Goal: Information Seeking & Learning: Learn about a topic

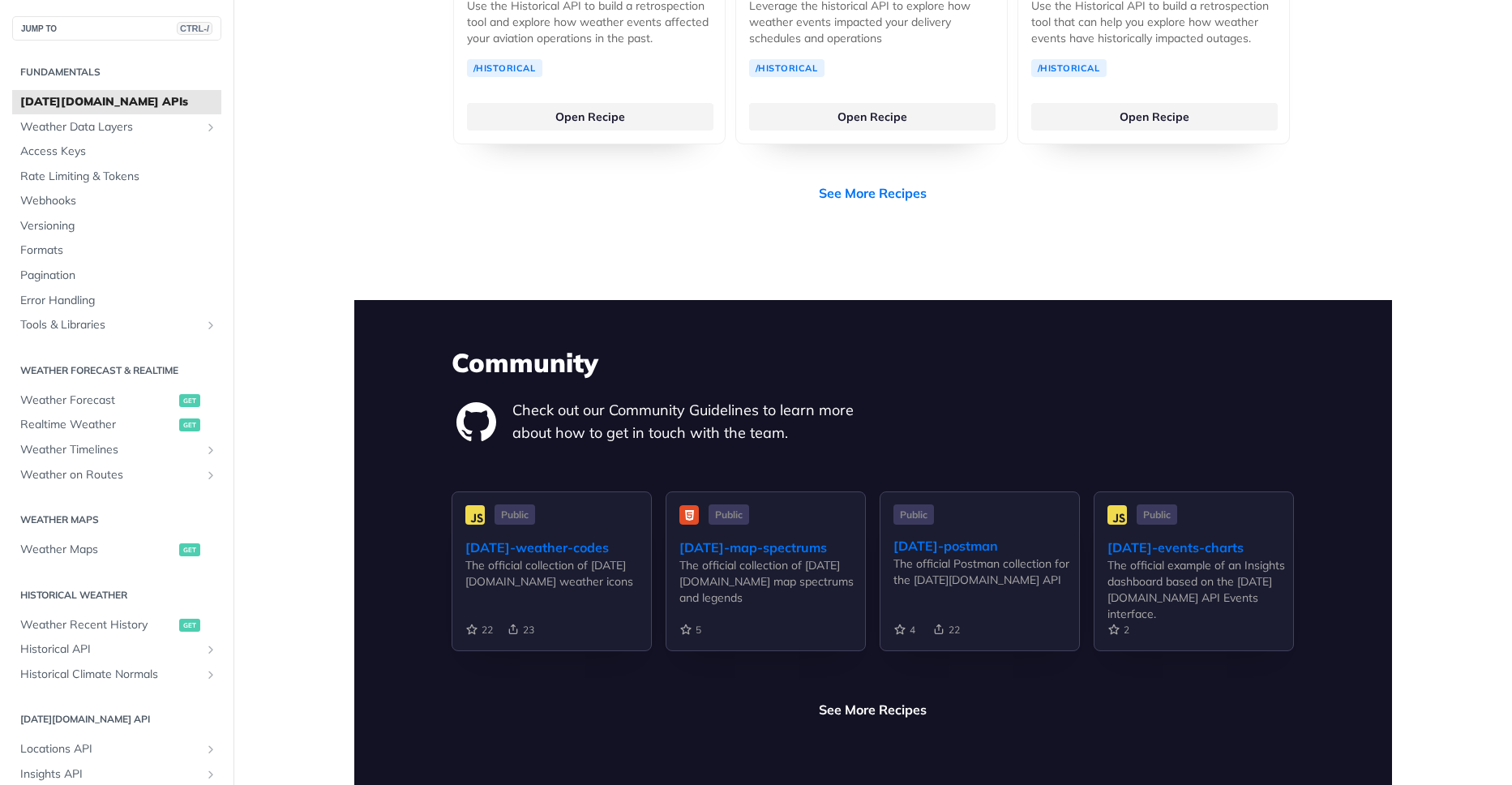
scroll to position [3507, 0]
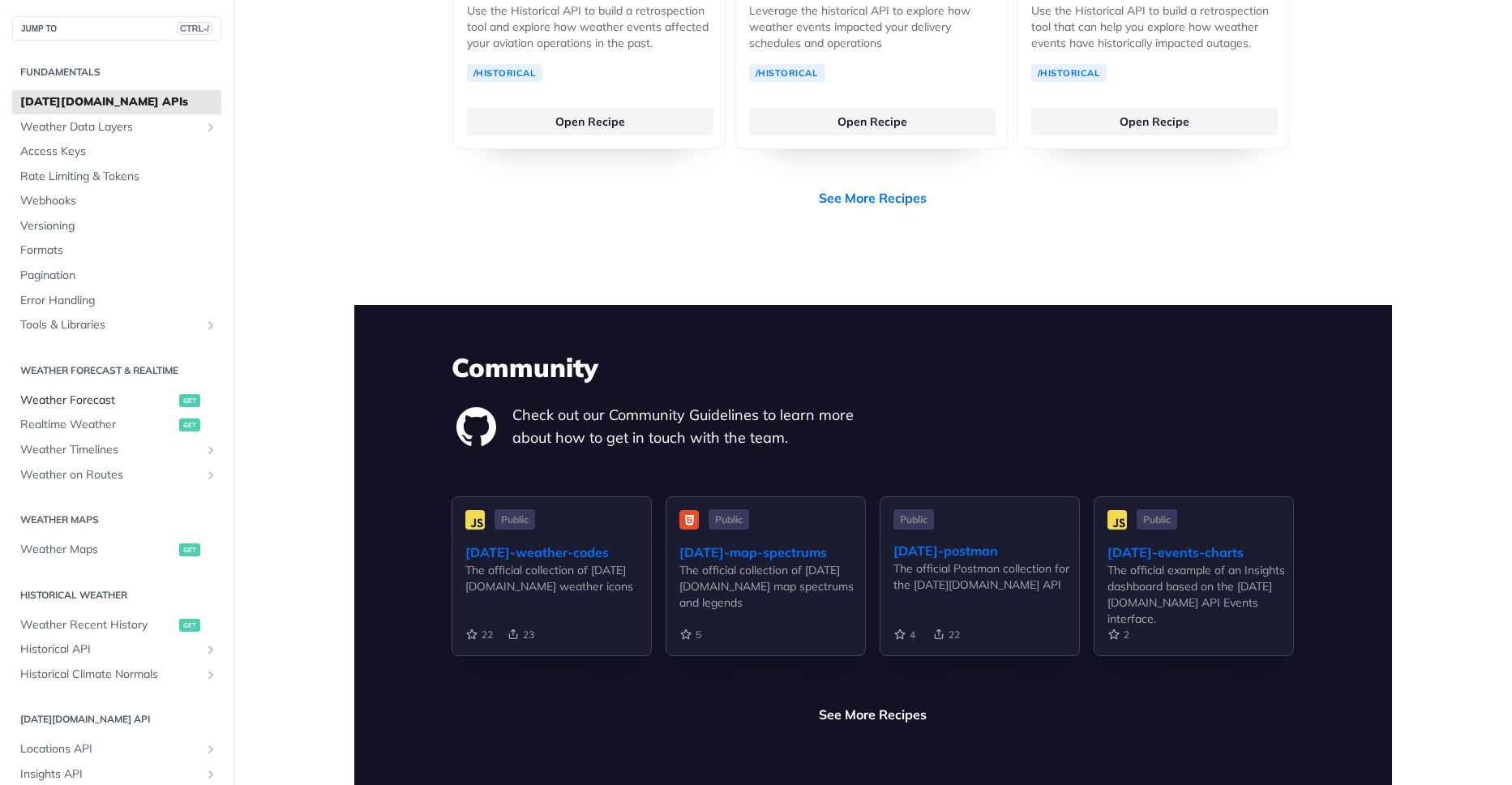
click at [97, 401] on span "Weather Forecast" at bounding box center [97, 400] width 155 height 16
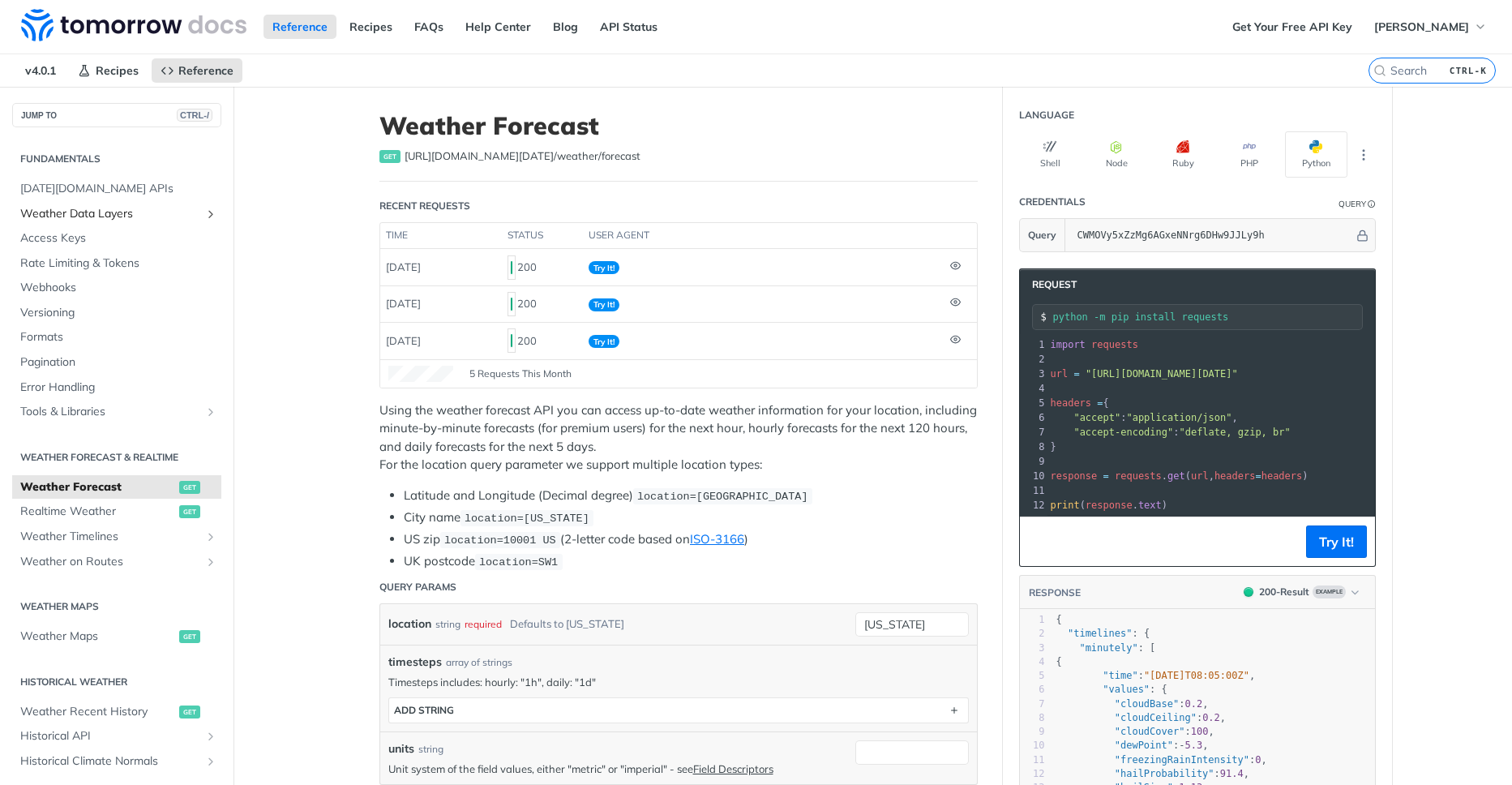
click at [156, 212] on span "Weather Data Layers" at bounding box center [110, 214] width 180 height 16
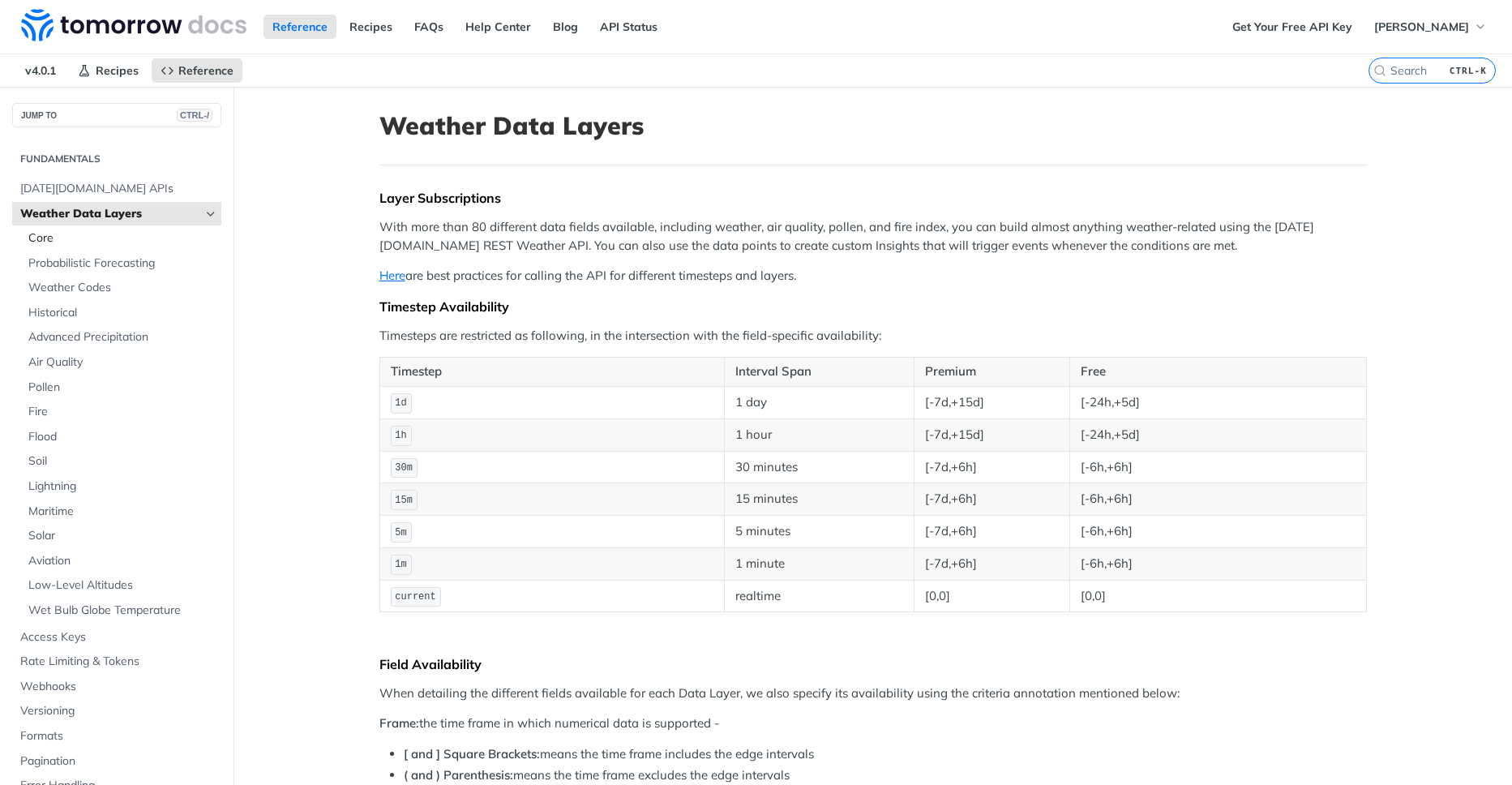
click at [145, 237] on span "Core" at bounding box center [123, 238] width 189 height 16
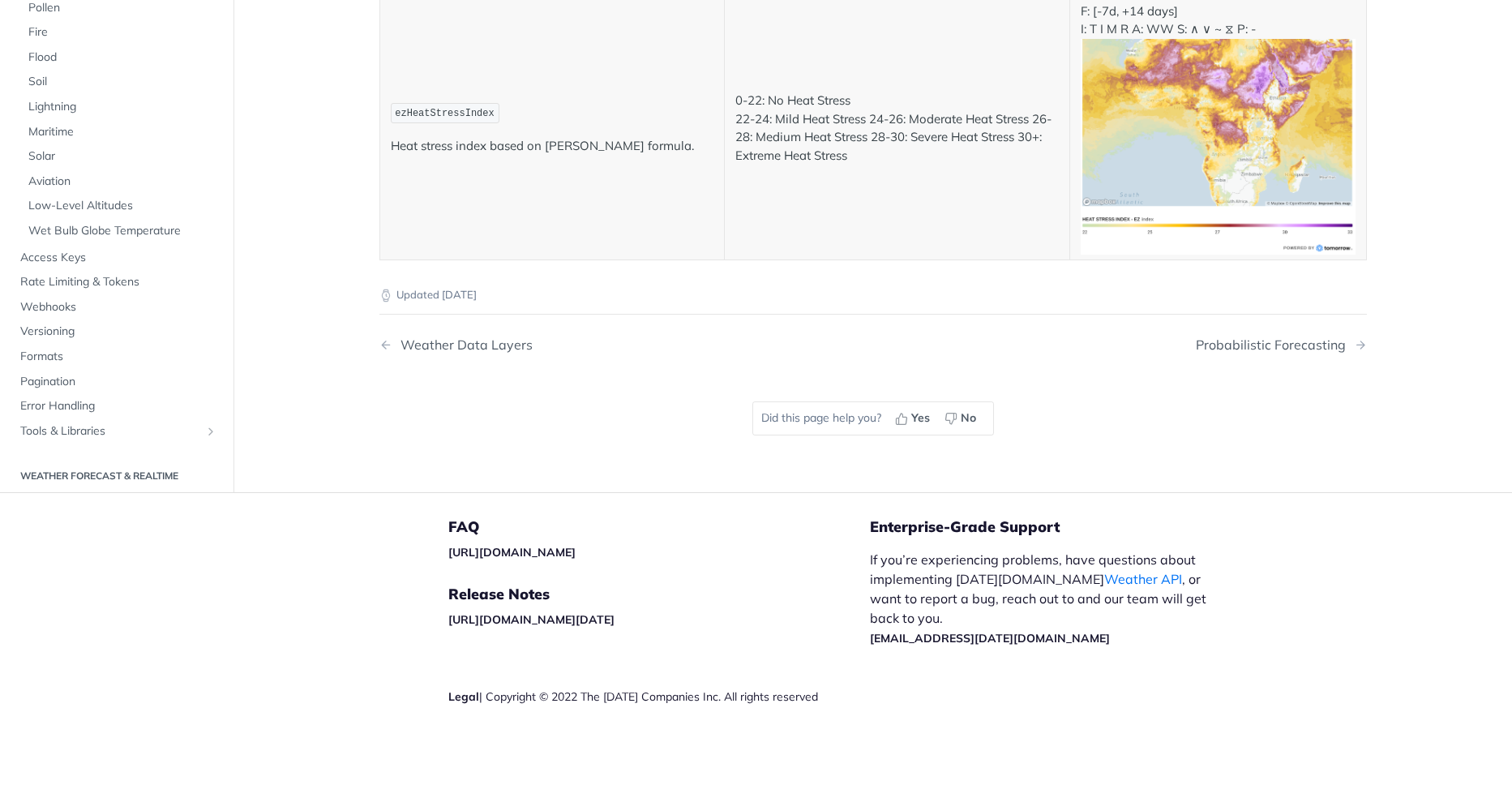
scroll to position [6869, 0]
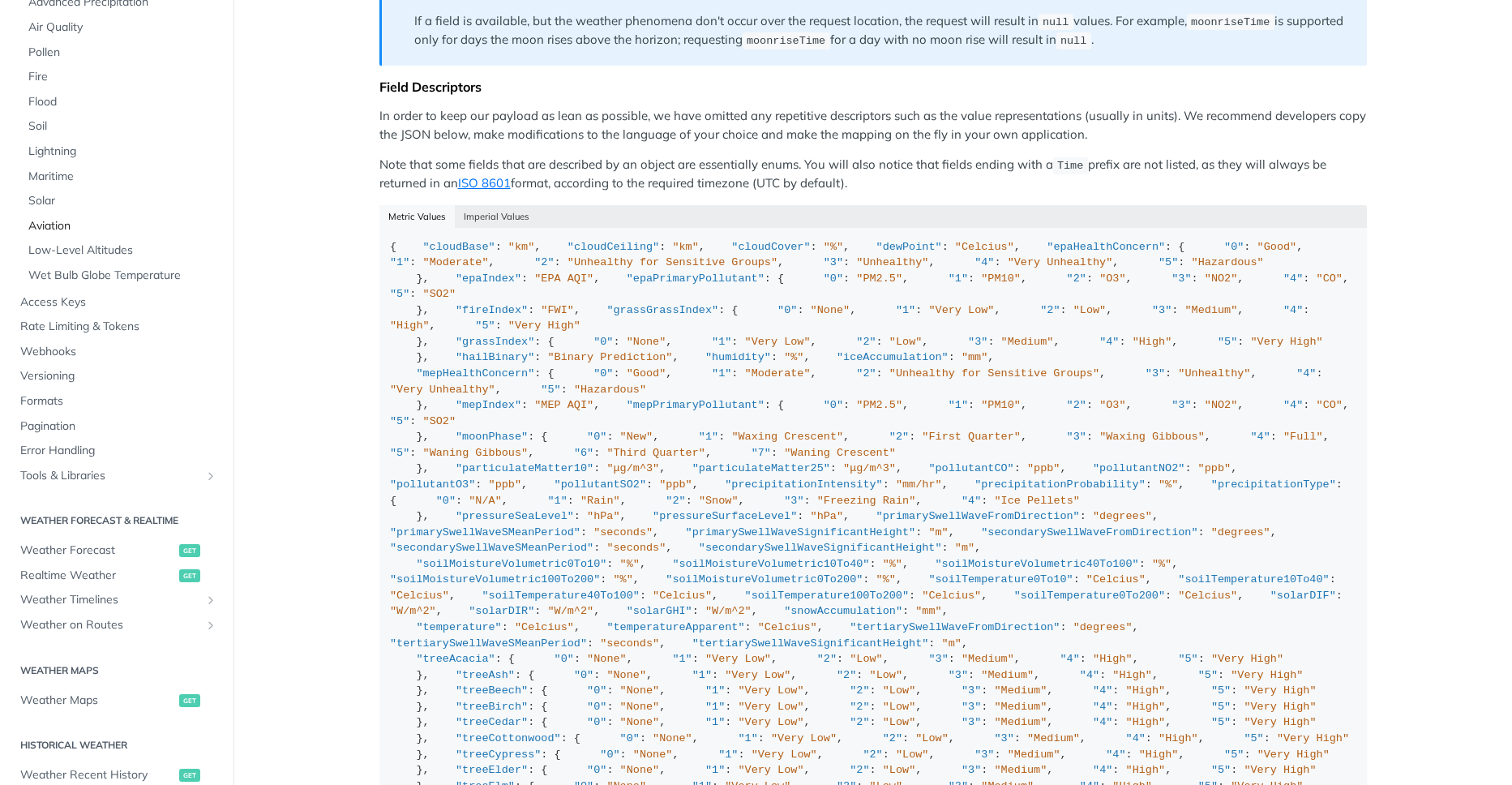
scroll to position [292, 0]
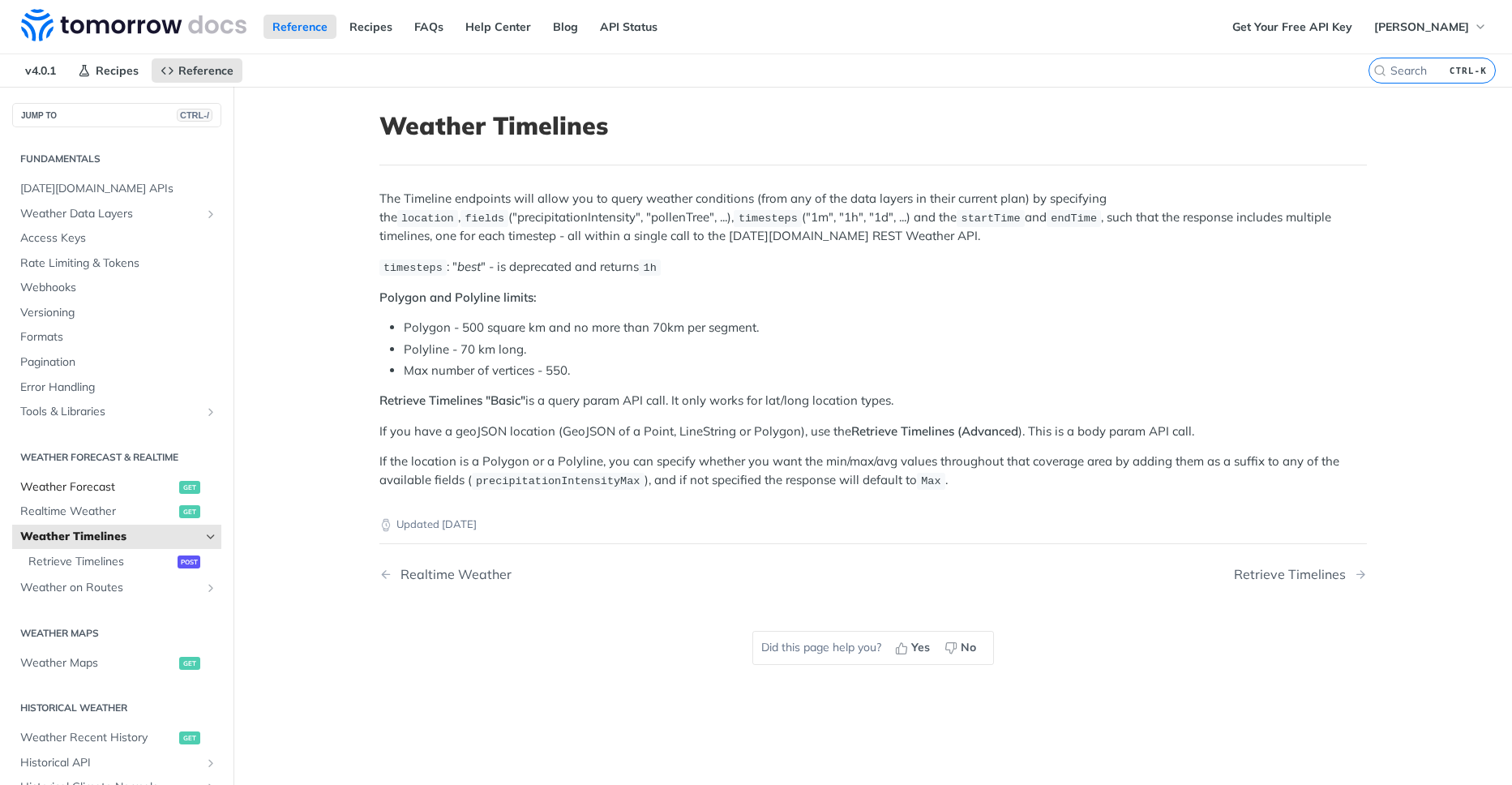
click at [85, 488] on span "Weather Forecast" at bounding box center [97, 487] width 155 height 16
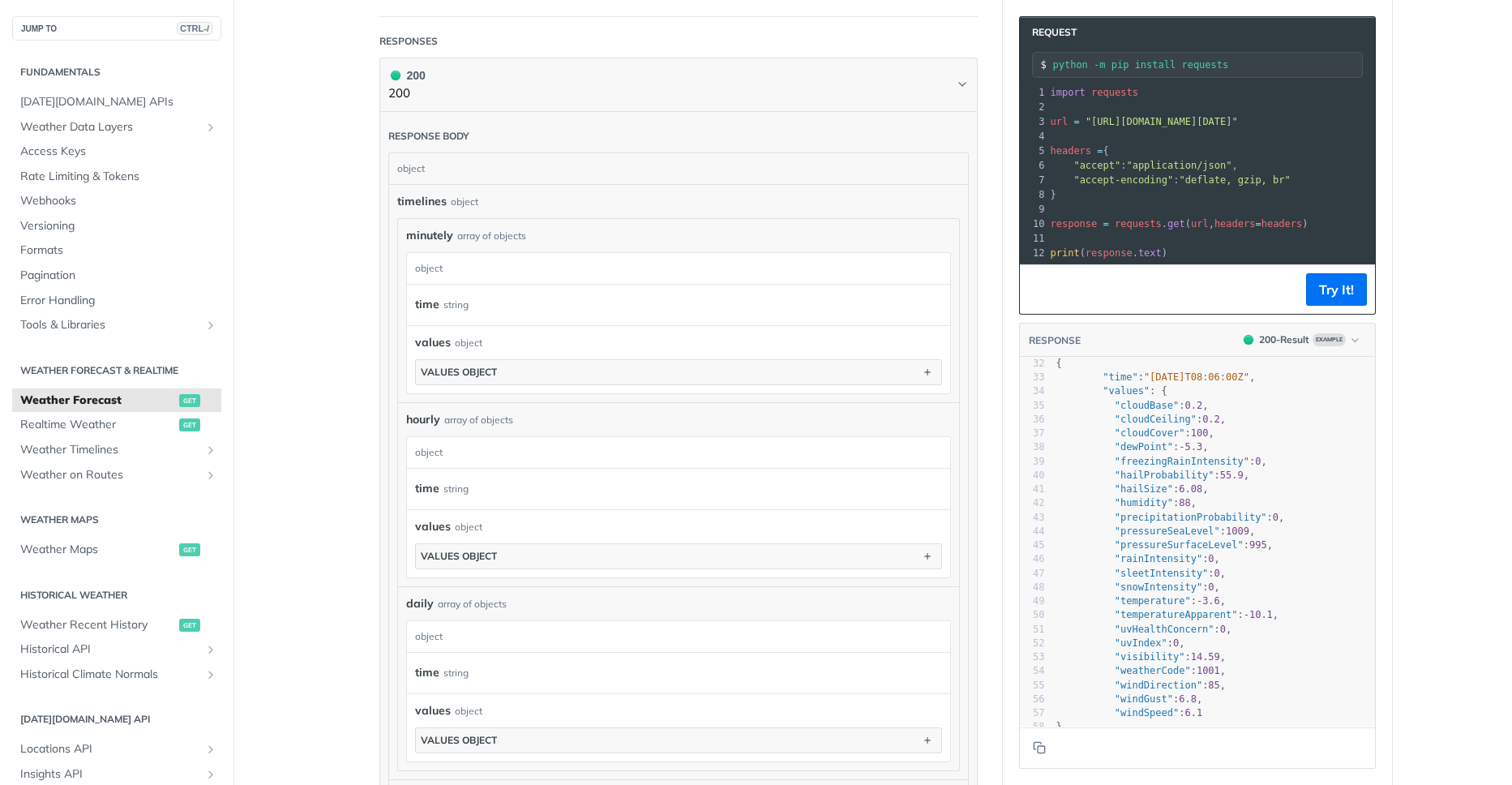
scroll to position [410, 0]
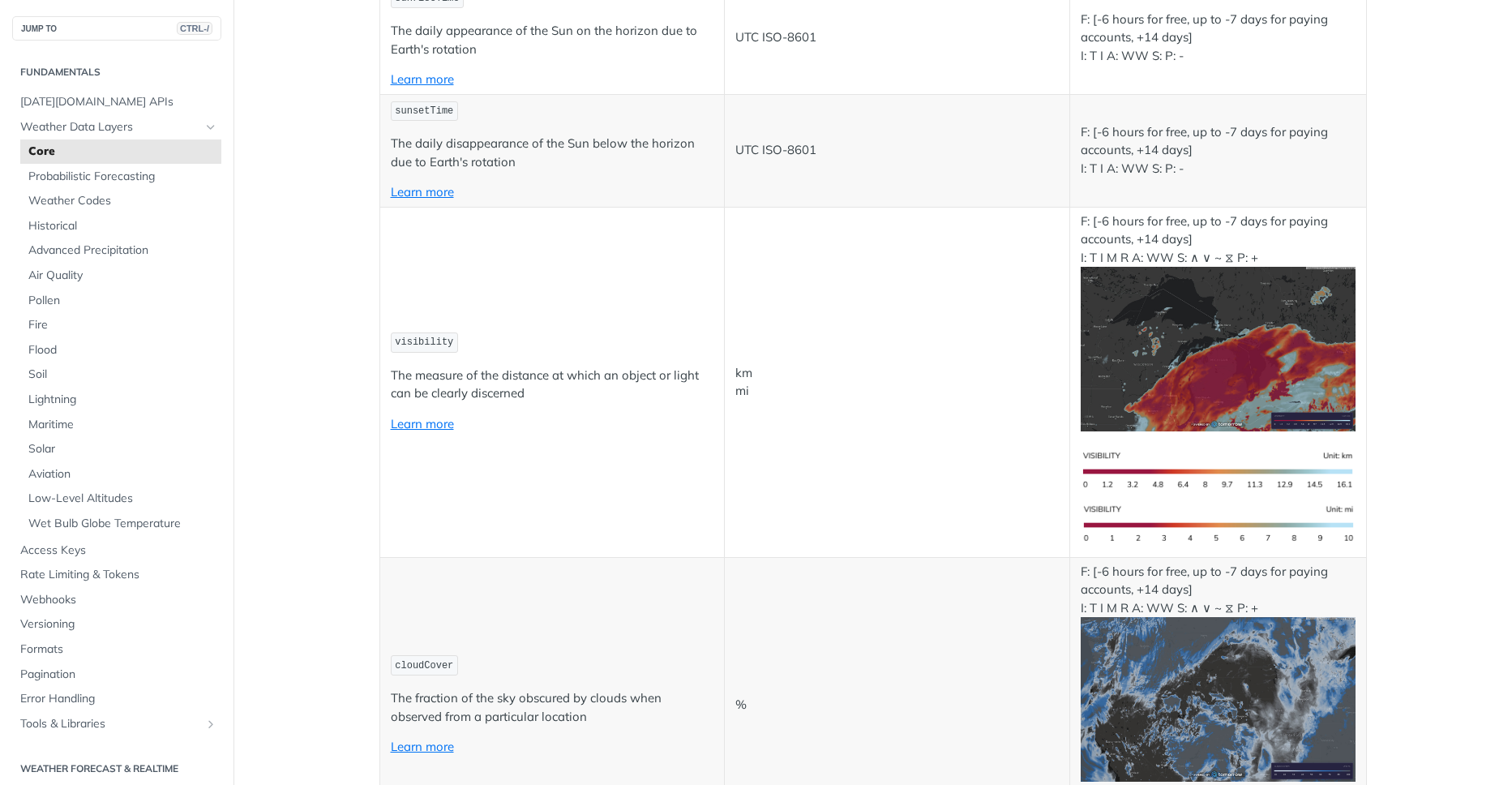
scroll to position [6230, 0]
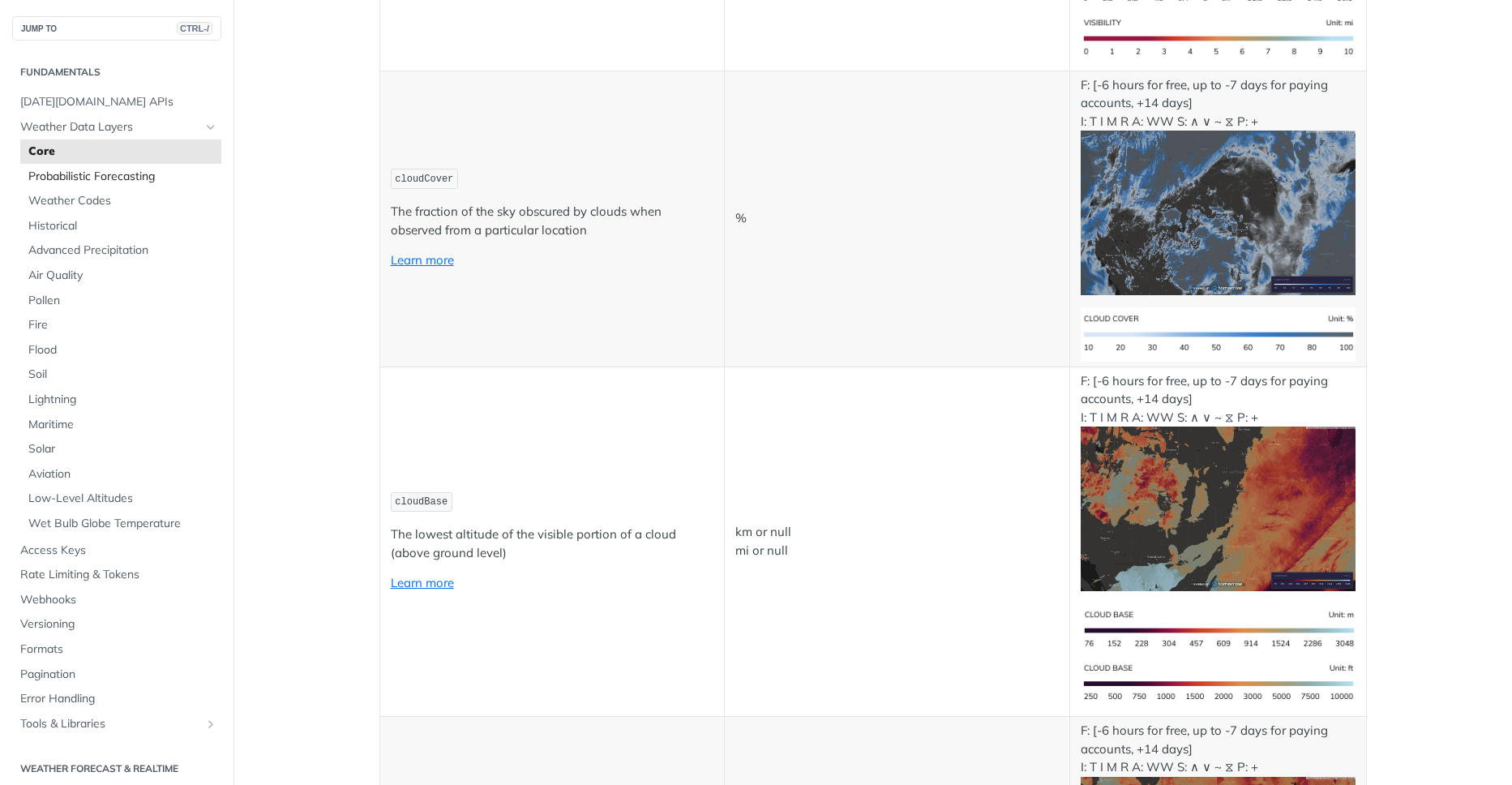
click at [142, 176] on span "Probabilistic Forecasting" at bounding box center [123, 177] width 189 height 16
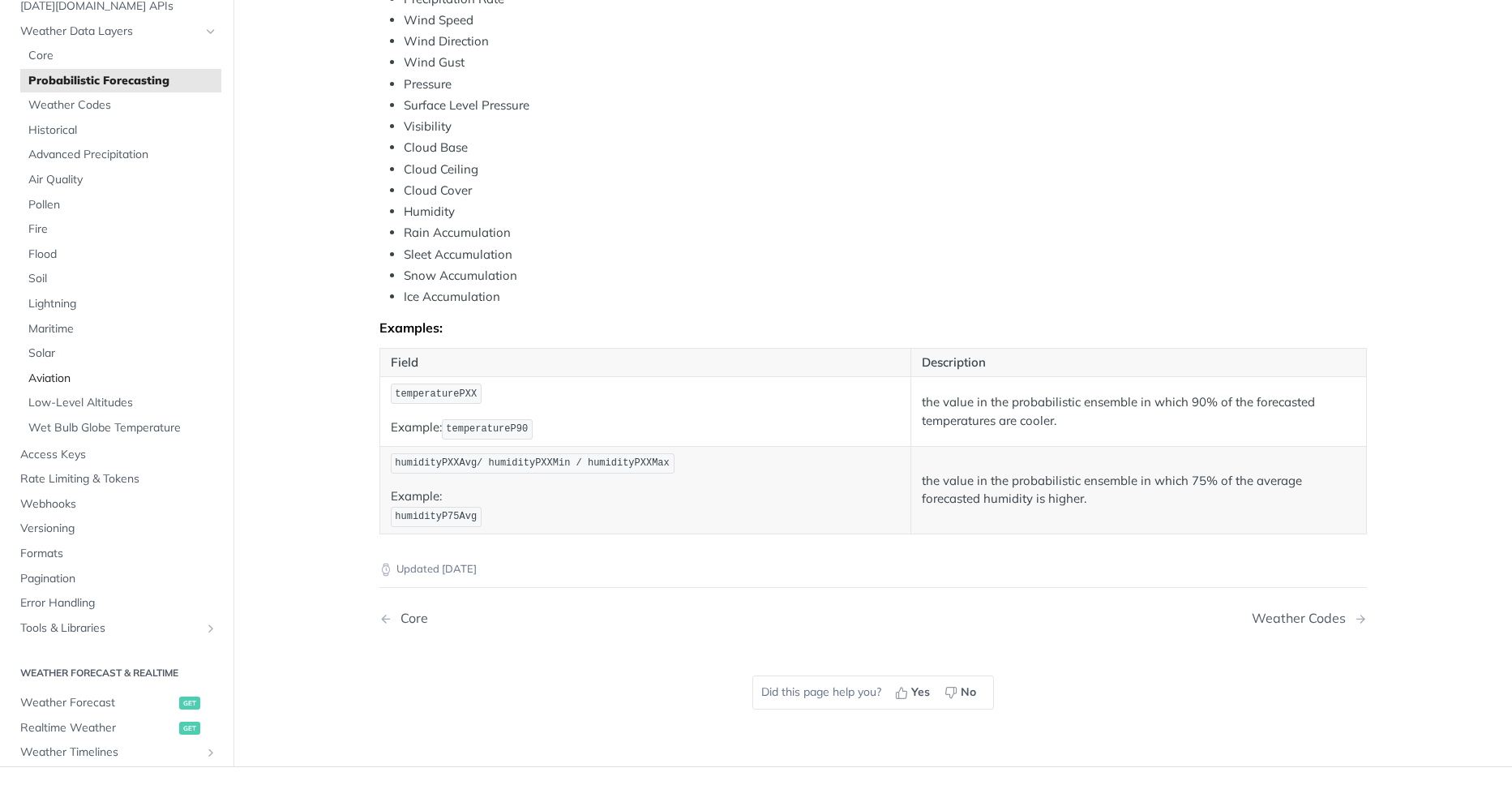
scroll to position [195, 0]
